Goal: Information Seeking & Learning: Learn about a topic

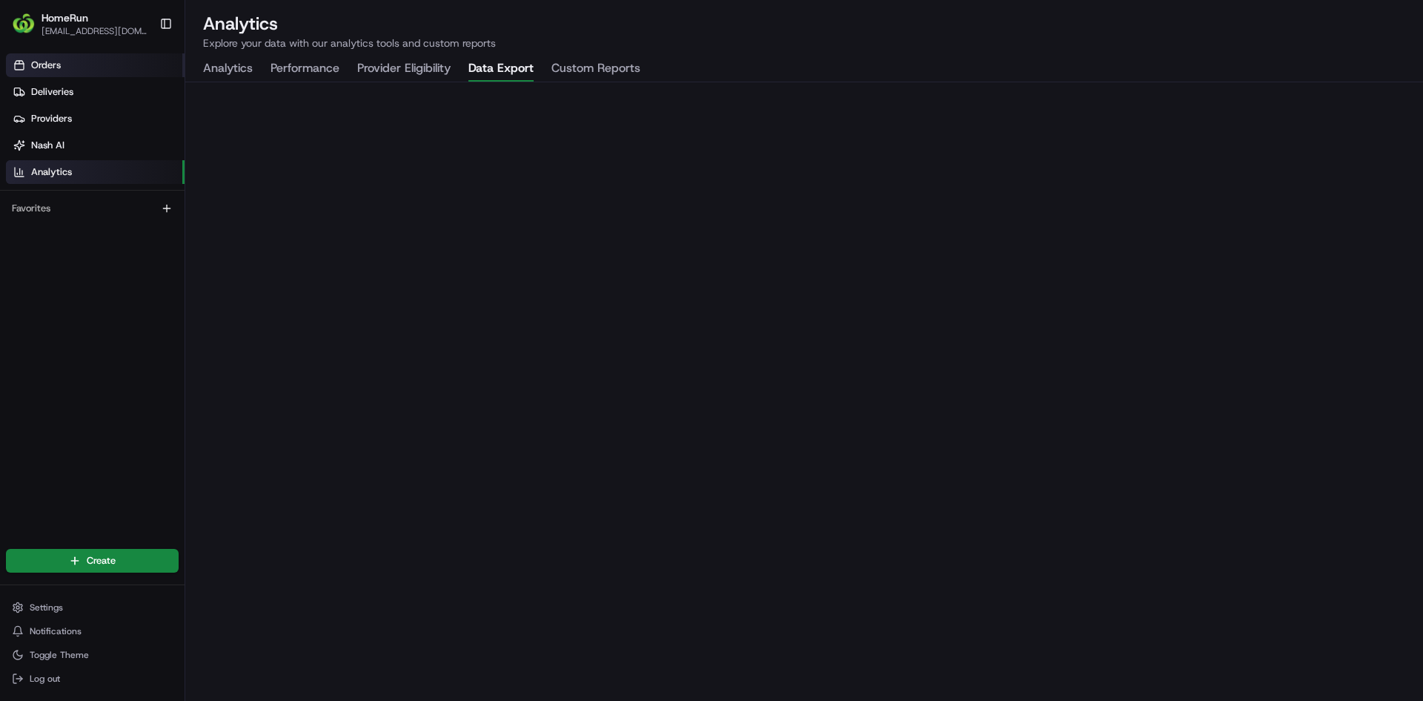
click at [72, 62] on link "Orders" at bounding box center [95, 65] width 179 height 24
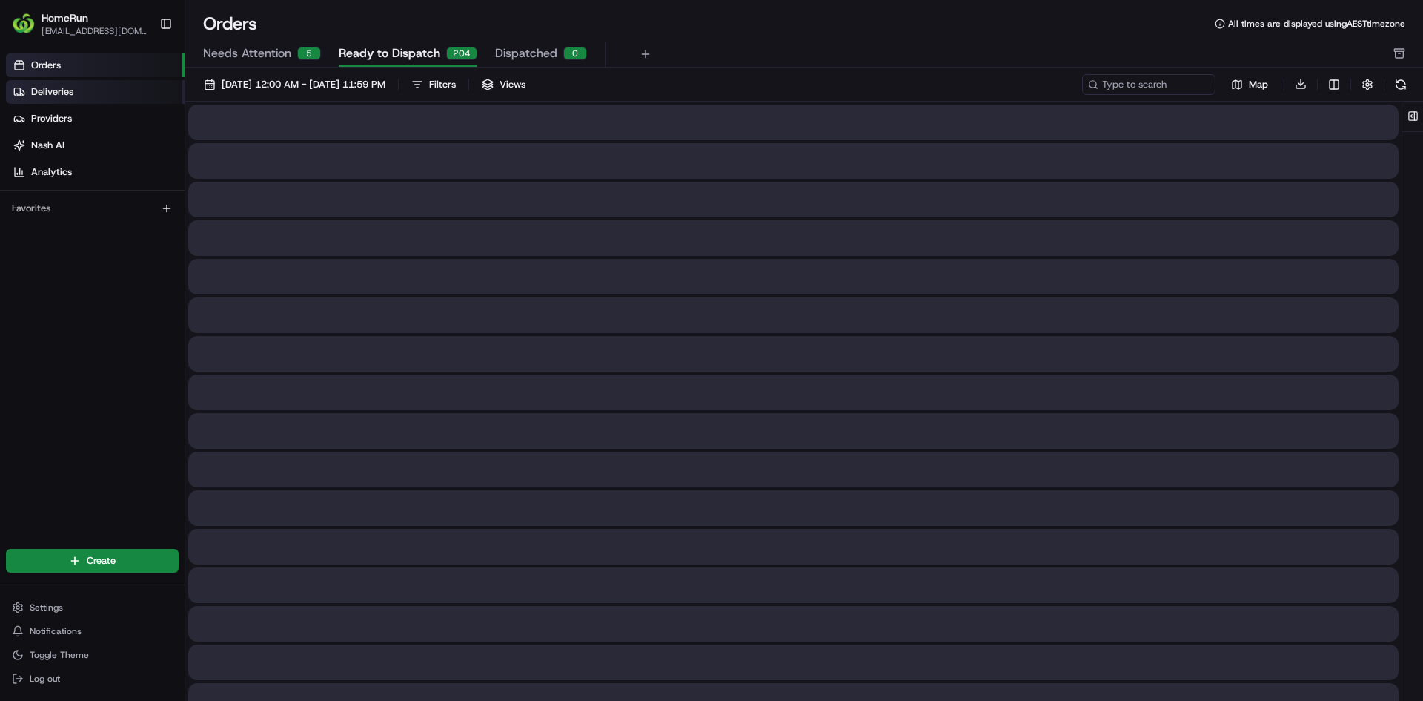
click at [103, 87] on link "Deliveries" at bounding box center [95, 92] width 179 height 24
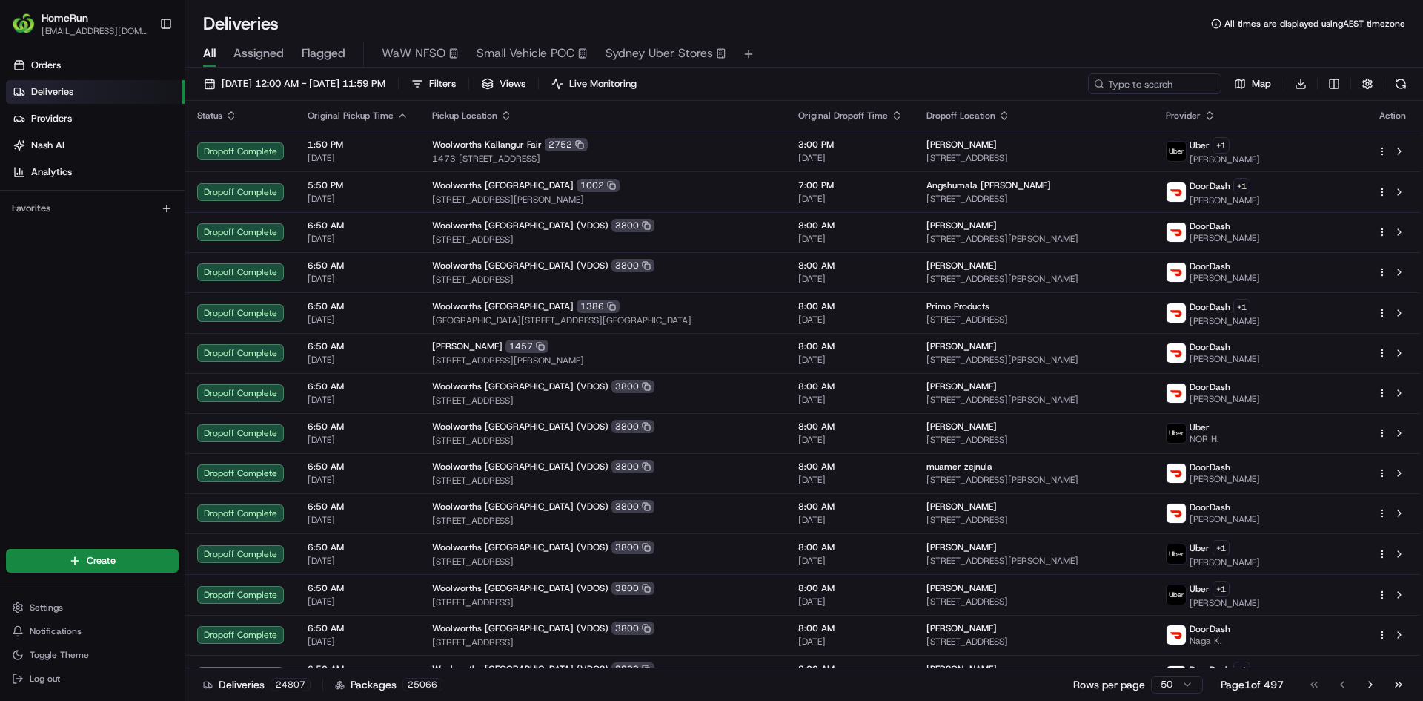
click at [93, 95] on link "Deliveries" at bounding box center [95, 92] width 179 height 24
click at [70, 169] on span "Analytics" at bounding box center [51, 171] width 41 height 13
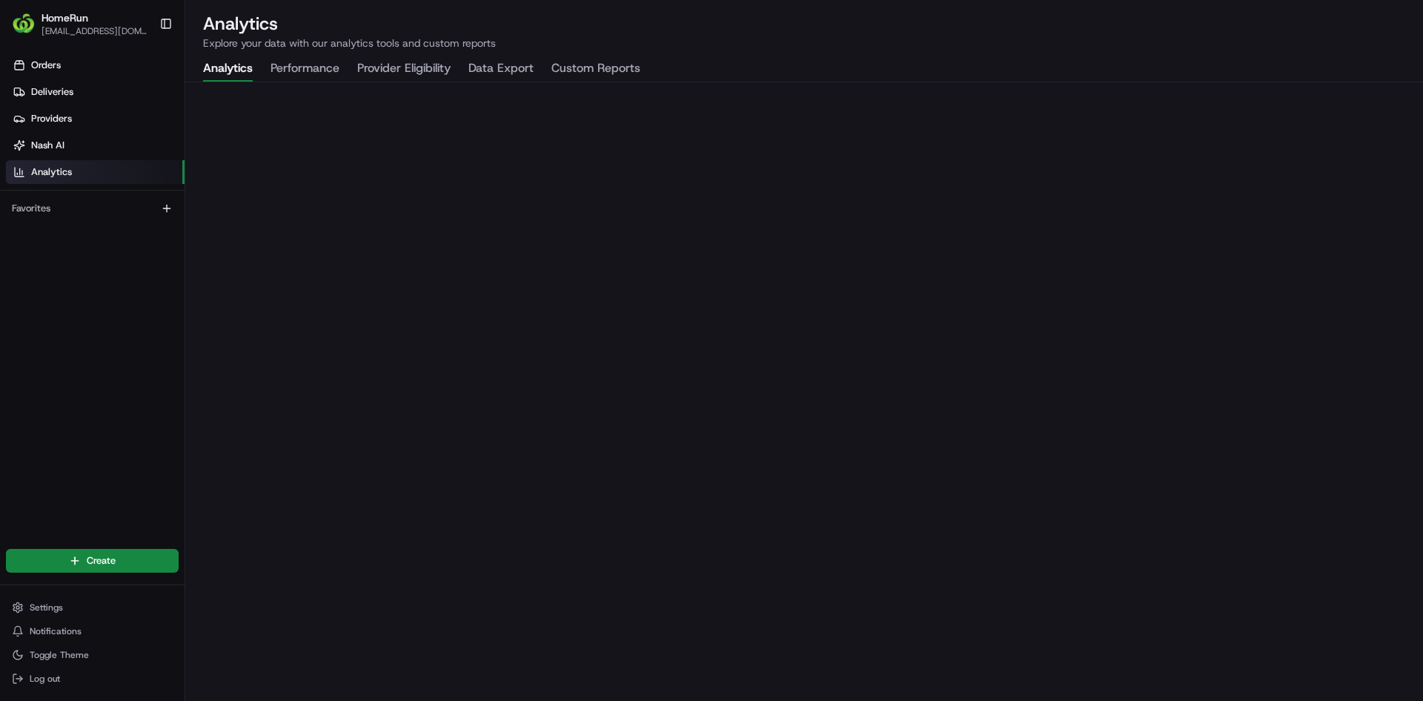
click at [312, 68] on button "Performance" at bounding box center [305, 68] width 69 height 25
click at [517, 71] on button "Data Export" at bounding box center [500, 68] width 65 height 25
